Goal: Task Accomplishment & Management: Manage account settings

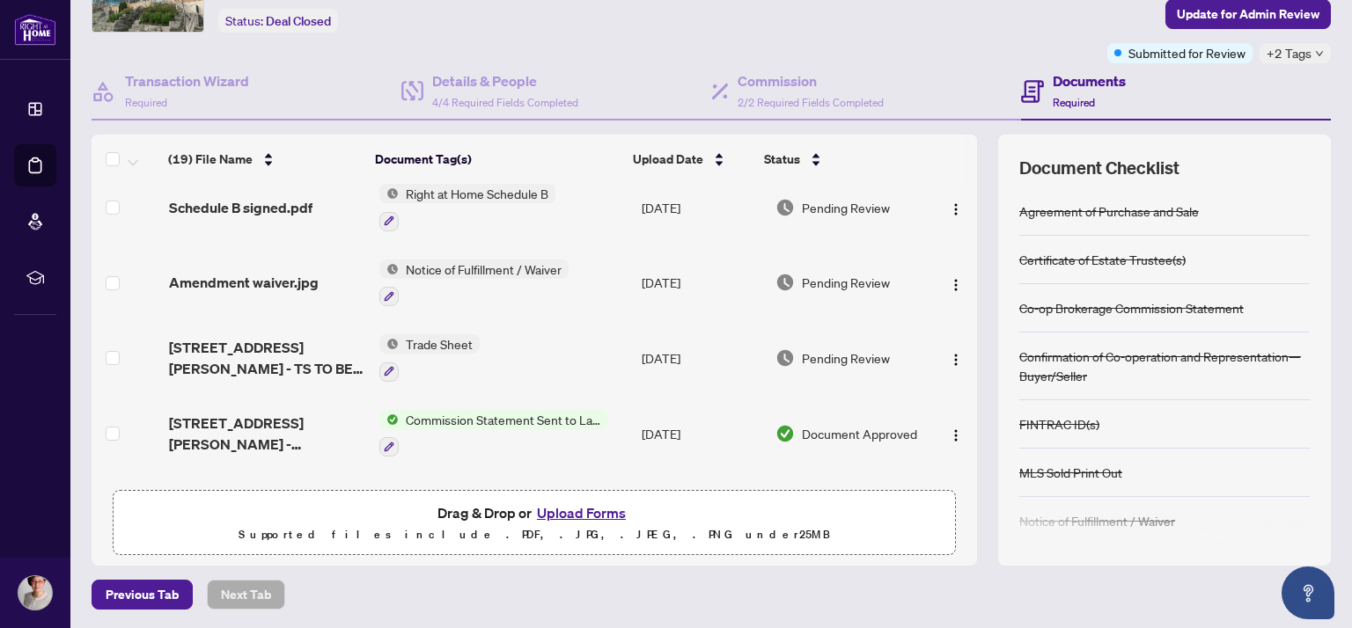
scroll to position [486, 0]
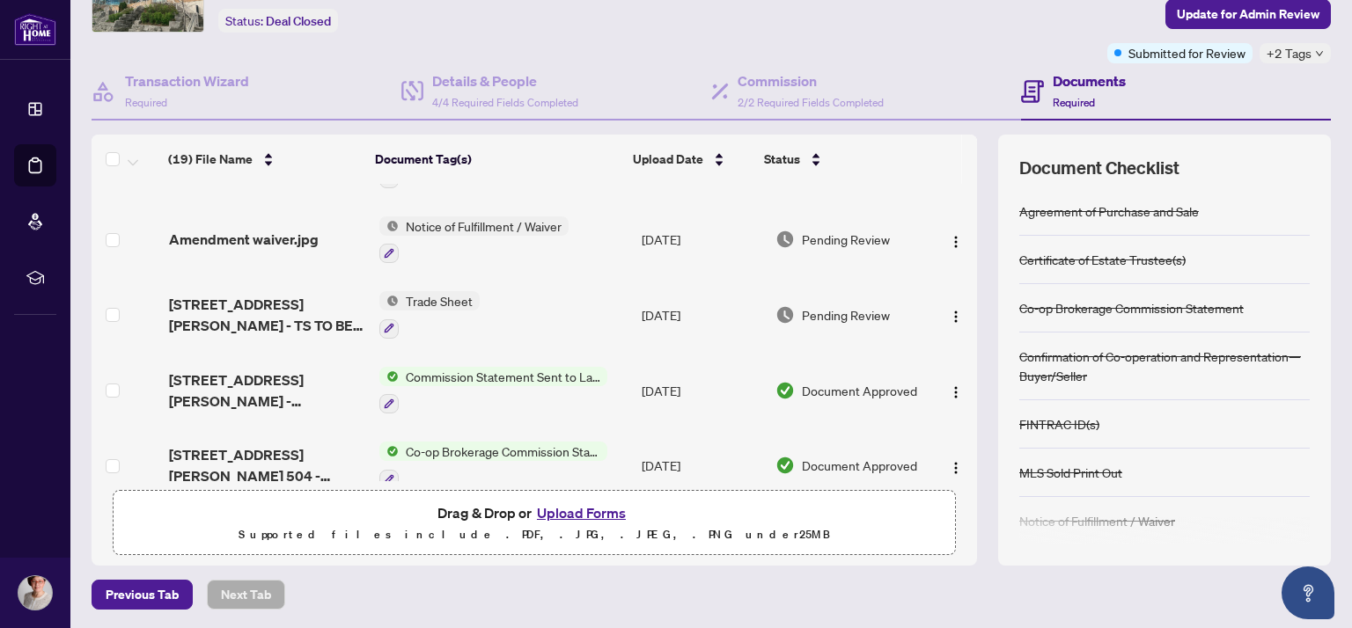
click at [460, 219] on span "Notice of Fulfillment / Waiver" at bounding box center [484, 225] width 170 height 19
click at [461, 305] on span "Notice of Fulfillment / Waiver" at bounding box center [467, 306] width 170 height 19
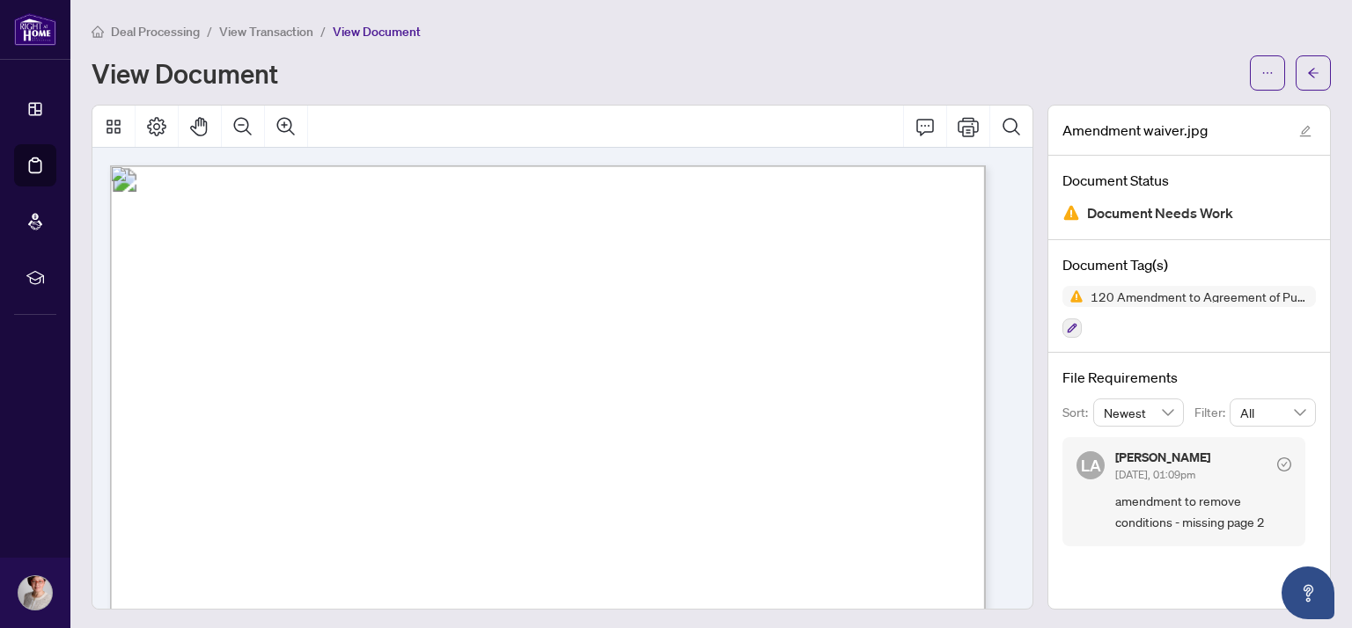
drag, startPoint x: 638, startPoint y: 269, endPoint x: 710, endPoint y: 196, distance: 102.7
click at [156, 128] on icon "Page Layout" at bounding box center [156, 126] width 19 height 19
click at [110, 121] on icon "Thumbnails" at bounding box center [113, 126] width 21 height 21
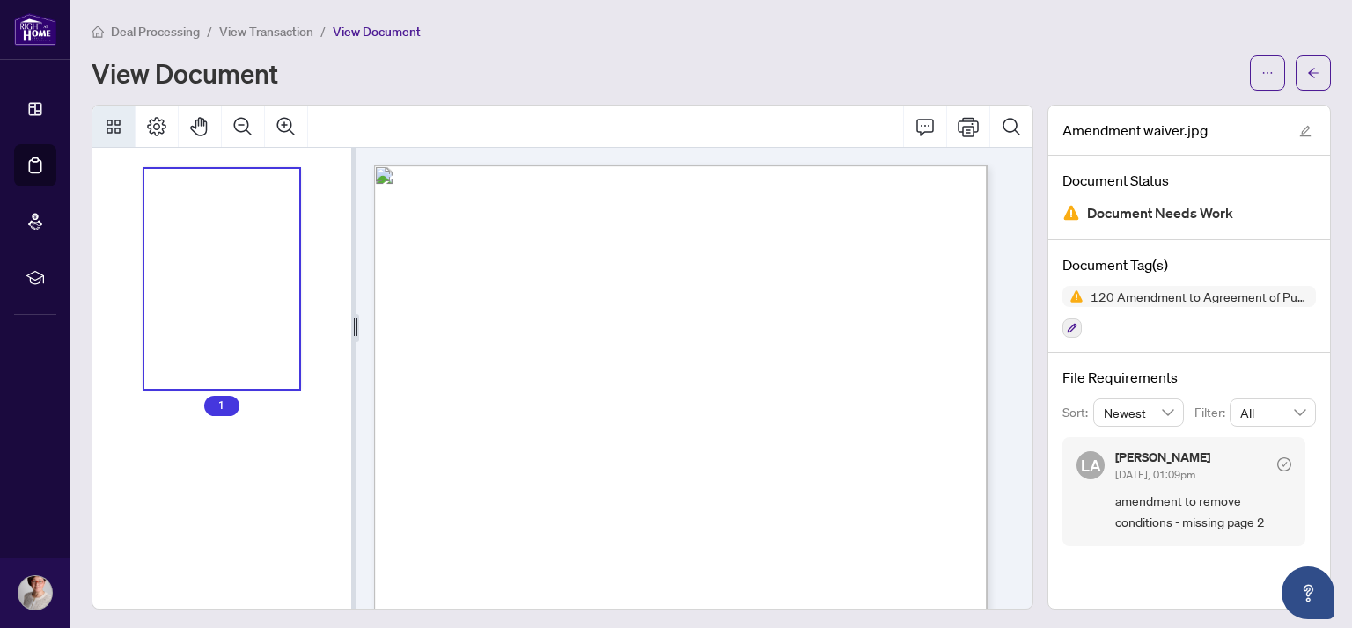
scroll to position [440, 0]
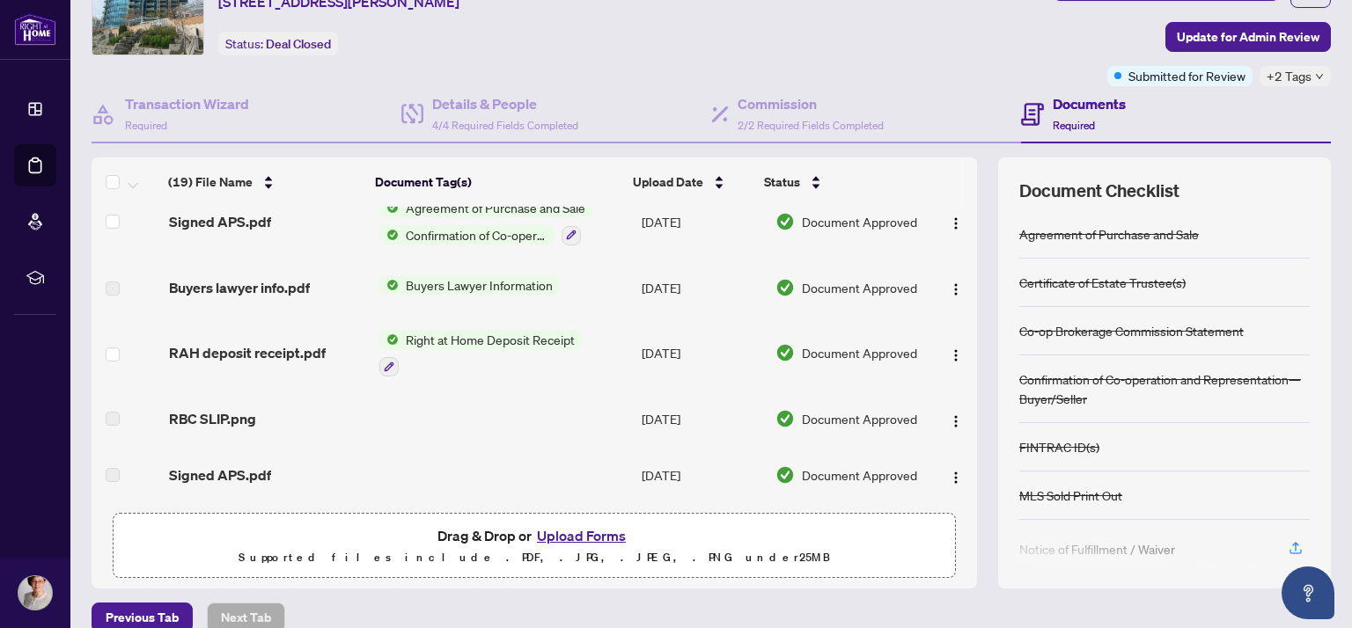
scroll to position [107, 0]
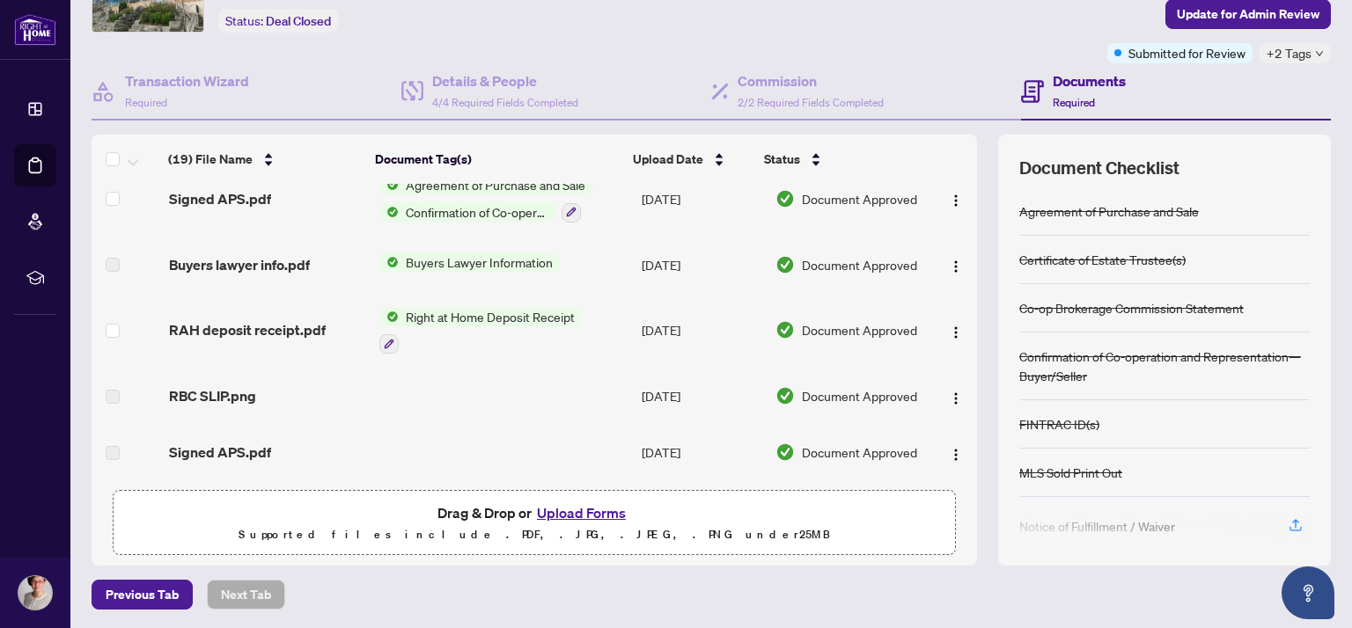
click at [585, 509] on button "Upload Forms" at bounding box center [580, 513] width 99 height 23
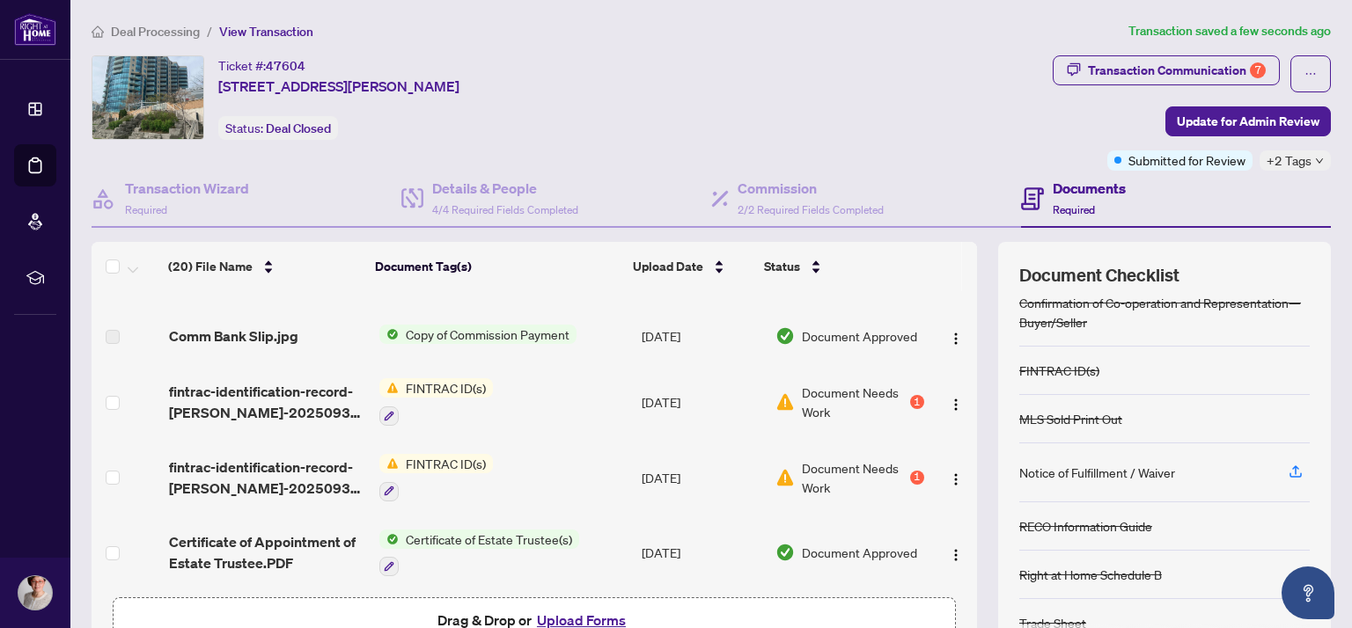
scroll to position [97, 0]
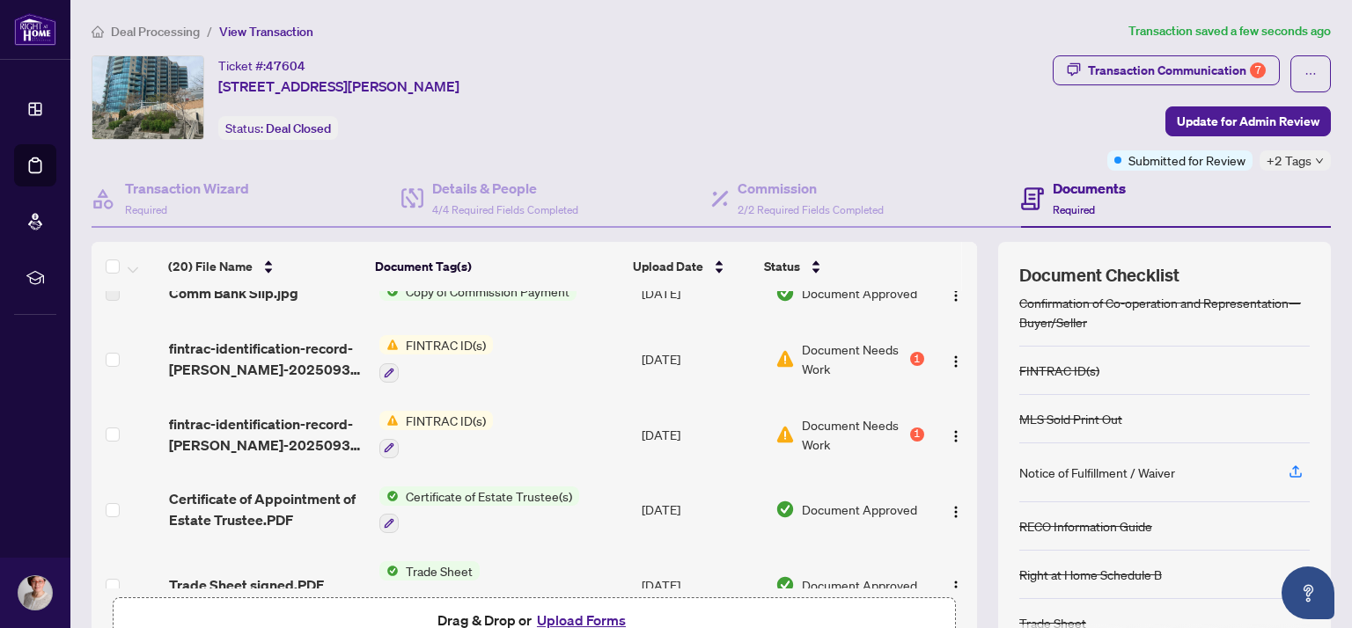
click at [424, 342] on span "FINTRAC ID(s)" at bounding box center [446, 344] width 94 height 19
click at [568, 347] on td "FINTRAC ID(s)" at bounding box center [503, 359] width 262 height 76
